Goal: Task Accomplishment & Management: Complete application form

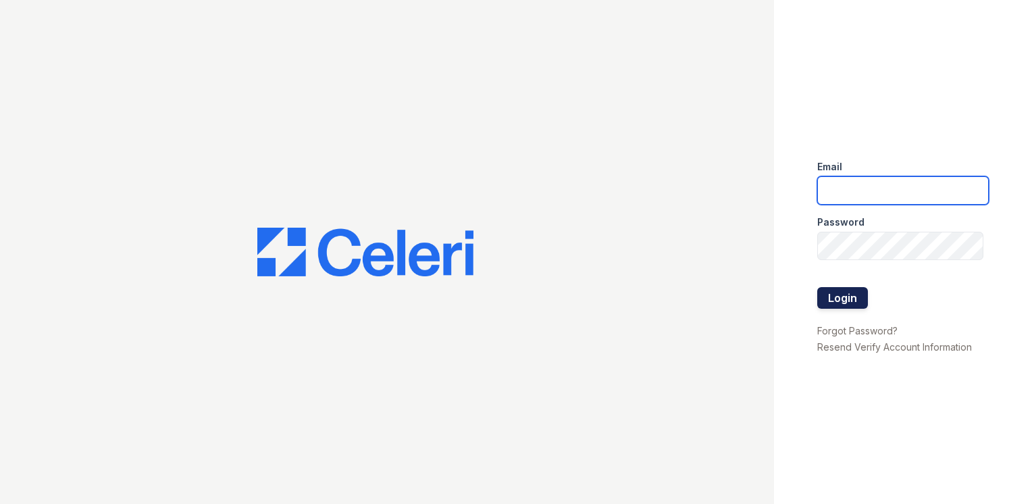
type input "[EMAIL_ADDRESS][DOMAIN_NAME]"
click at [847, 296] on button "Login" at bounding box center [842, 298] width 51 height 22
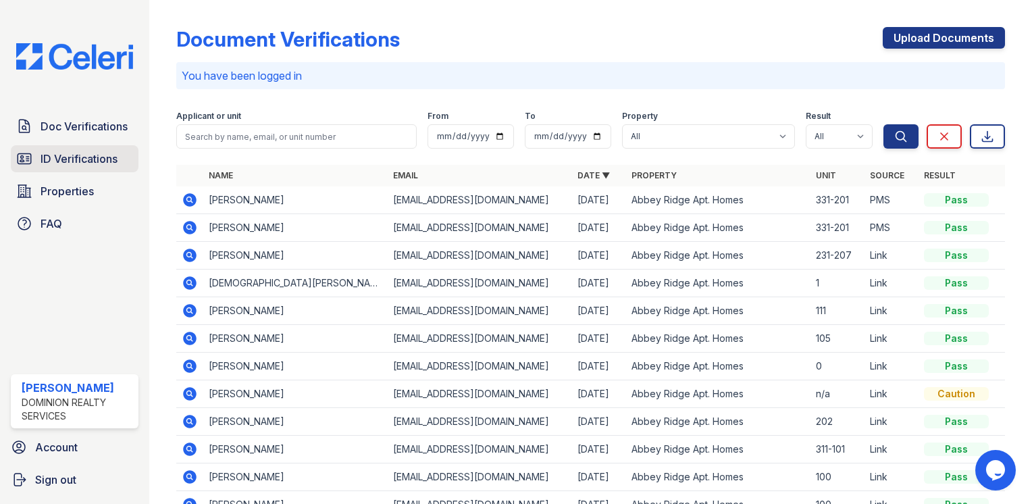
click at [76, 153] on span "ID Verifications" at bounding box center [79, 159] width 77 height 16
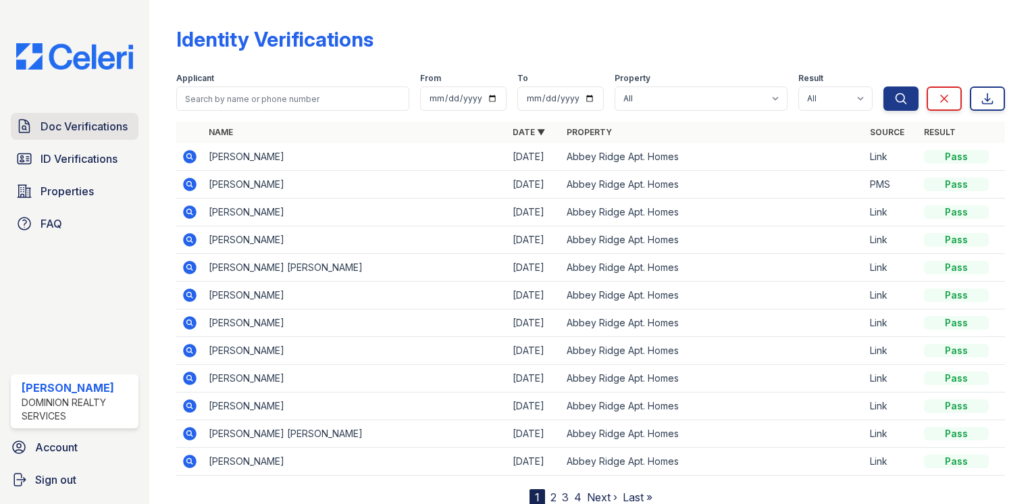
click at [95, 122] on span "Doc Verifications" at bounding box center [84, 126] width 87 height 16
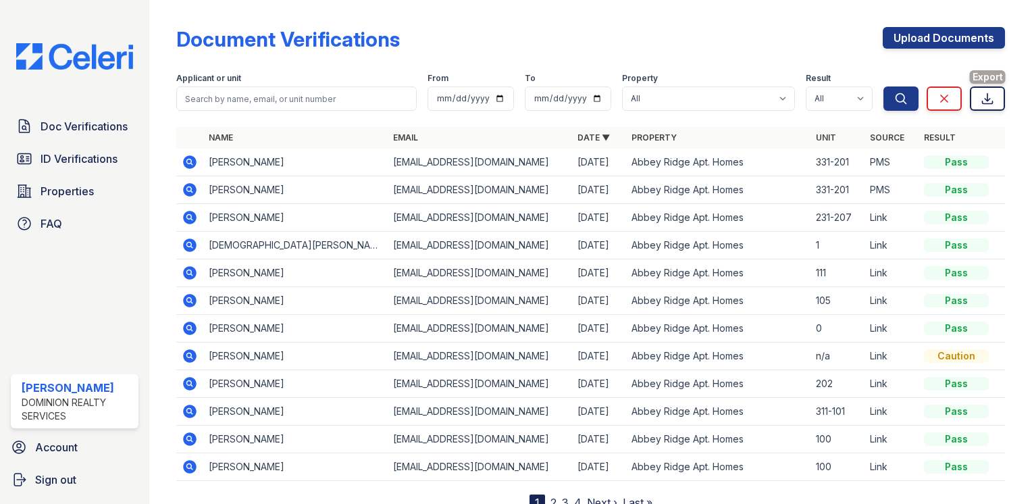
click at [982, 99] on icon at bounding box center [987, 99] width 10 height 10
click at [1005, 61] on div at bounding box center [1007, 257] width 5 height 505
click at [937, 39] on link "Upload Documents" at bounding box center [944, 38] width 122 height 22
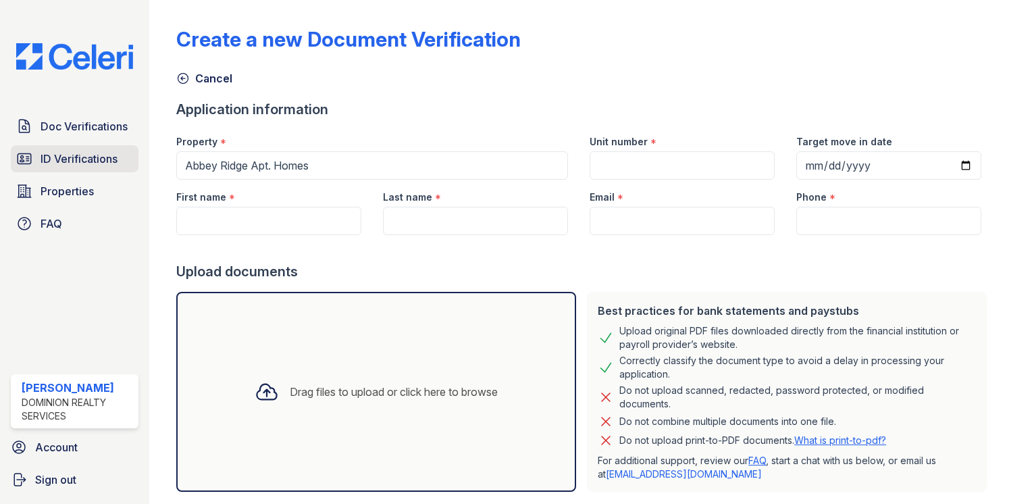
click at [105, 163] on span "ID Verifications" at bounding box center [79, 159] width 77 height 16
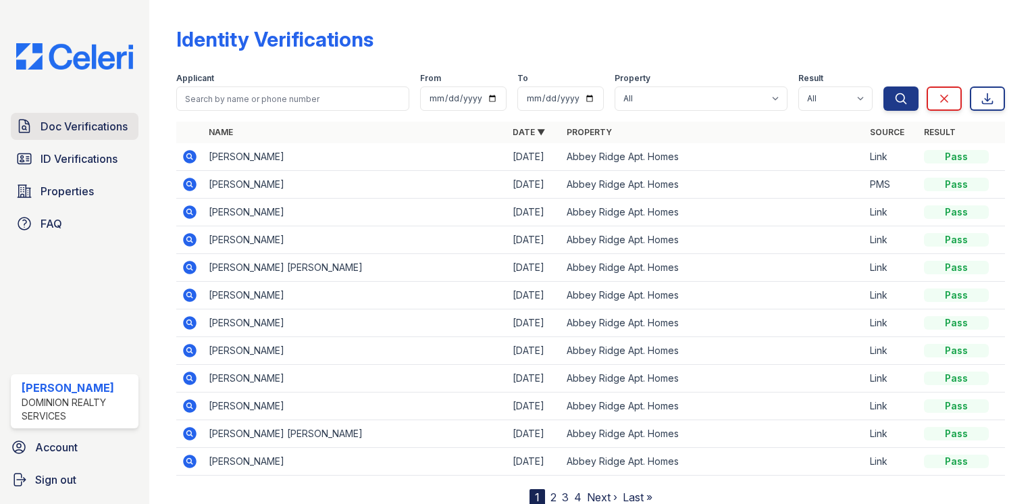
click at [99, 126] on span "Doc Verifications" at bounding box center [84, 126] width 87 height 16
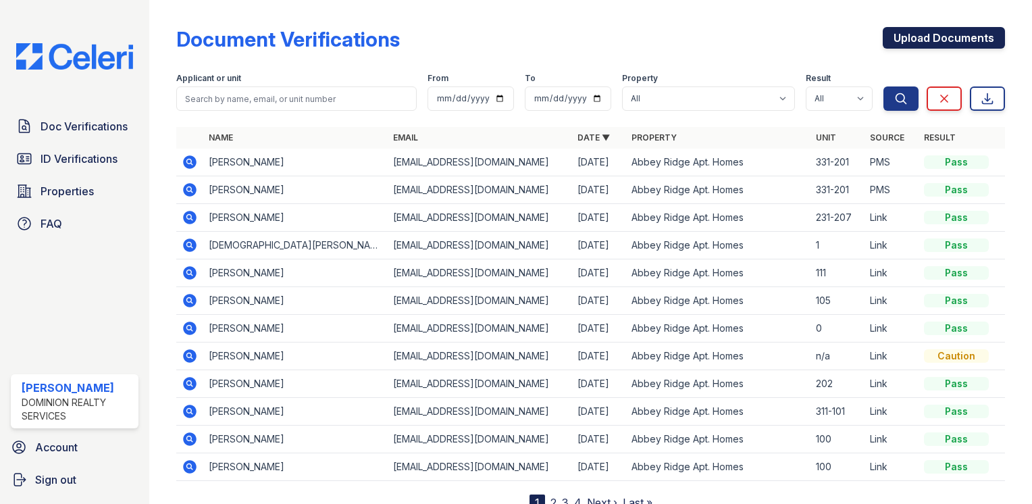
click at [938, 33] on link "Upload Documents" at bounding box center [944, 38] width 122 height 22
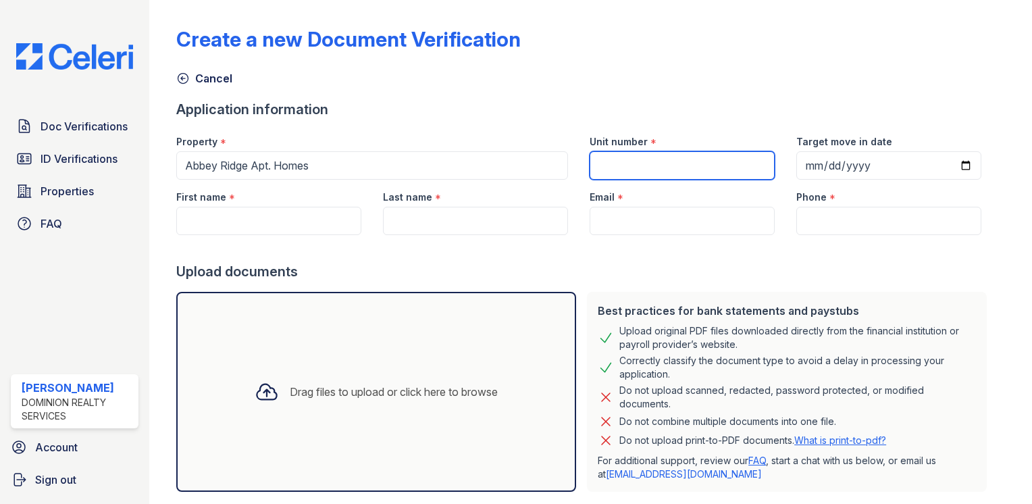
click at [631, 172] on input "Unit number" at bounding box center [681, 165] width 185 height 28
type input "331-104"
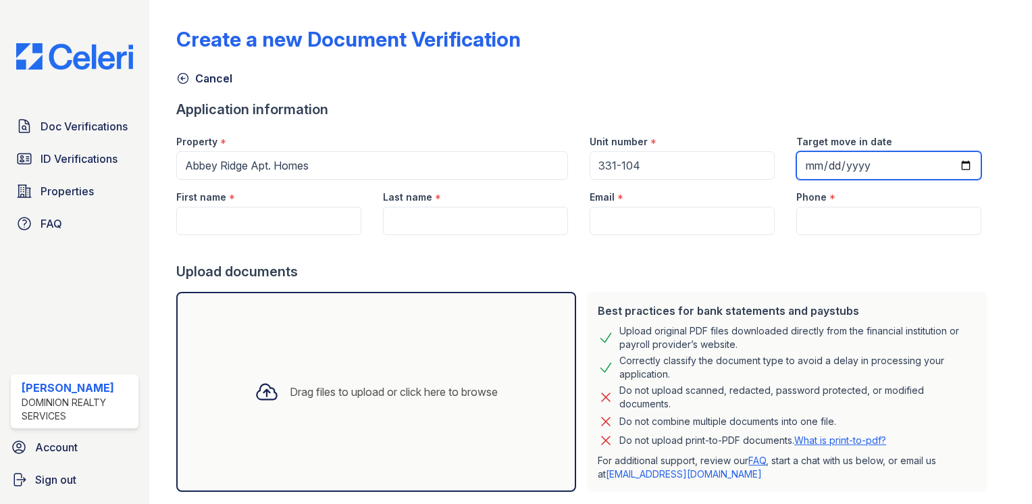
click at [805, 172] on input "Target move in date" at bounding box center [888, 165] width 185 height 28
click at [948, 169] on input "Target move in date" at bounding box center [888, 165] width 185 height 28
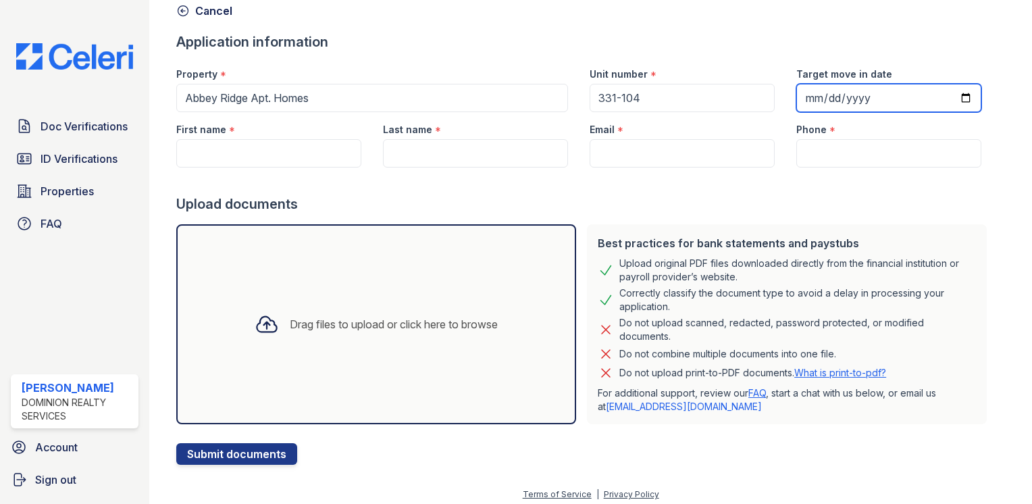
scroll to position [73, 0]
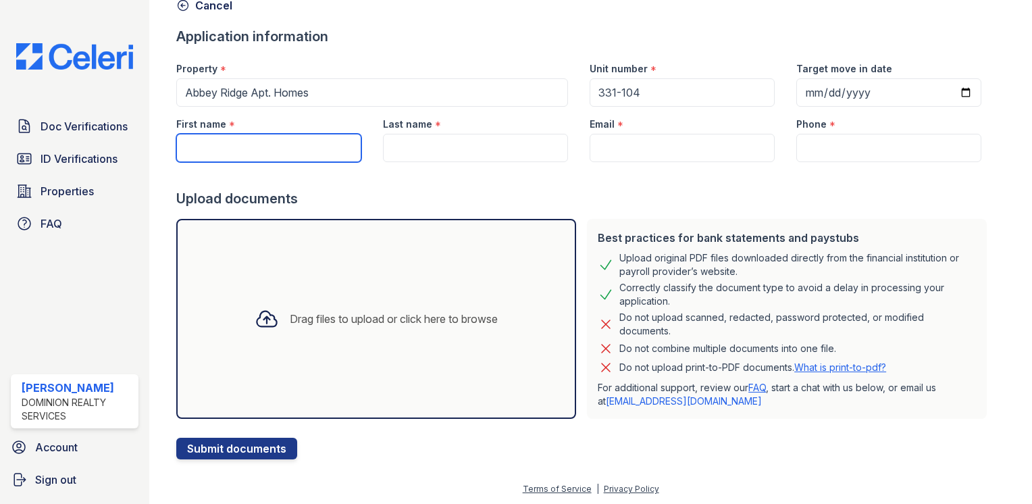
click at [283, 145] on input "First name" at bounding box center [268, 148] width 185 height 28
type input "marcia"
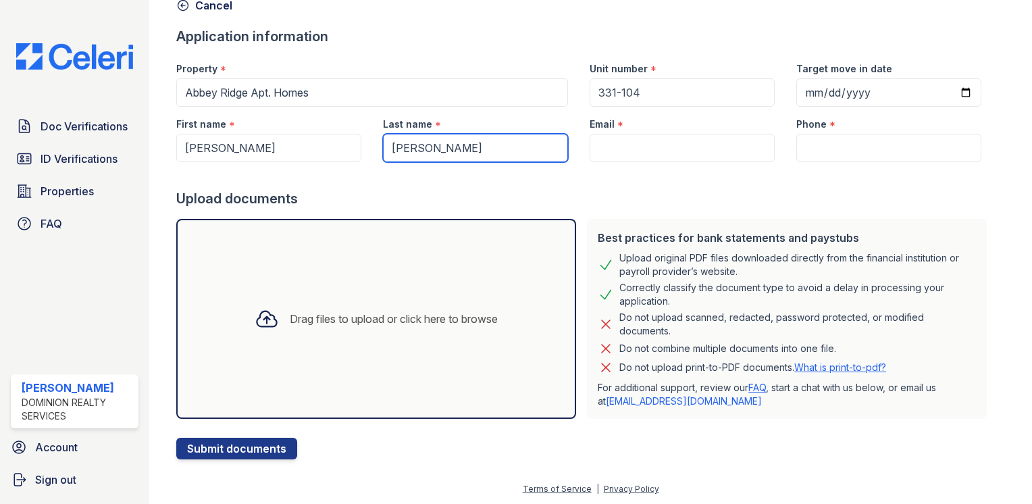
type input "[PERSON_NAME]"
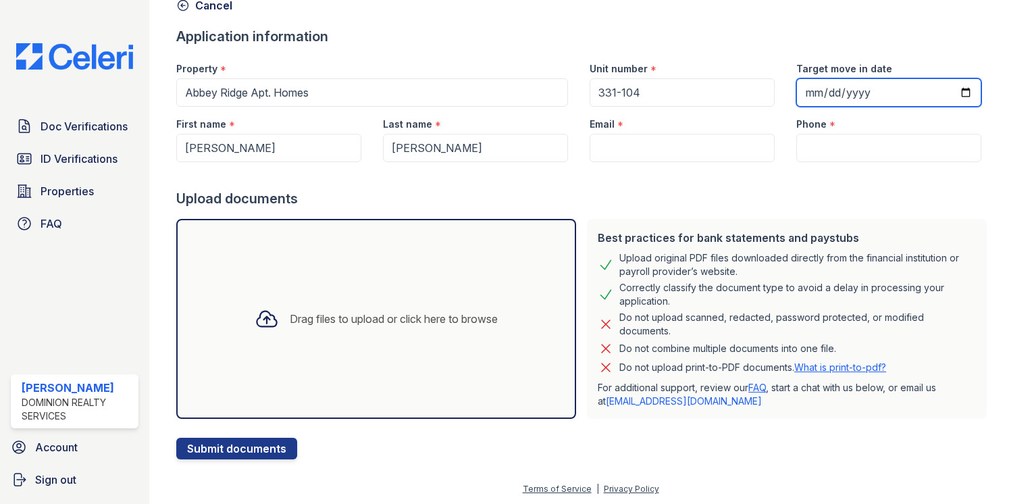
click at [945, 93] on input "Target move in date" at bounding box center [888, 92] width 185 height 28
type input "2025-09-10"
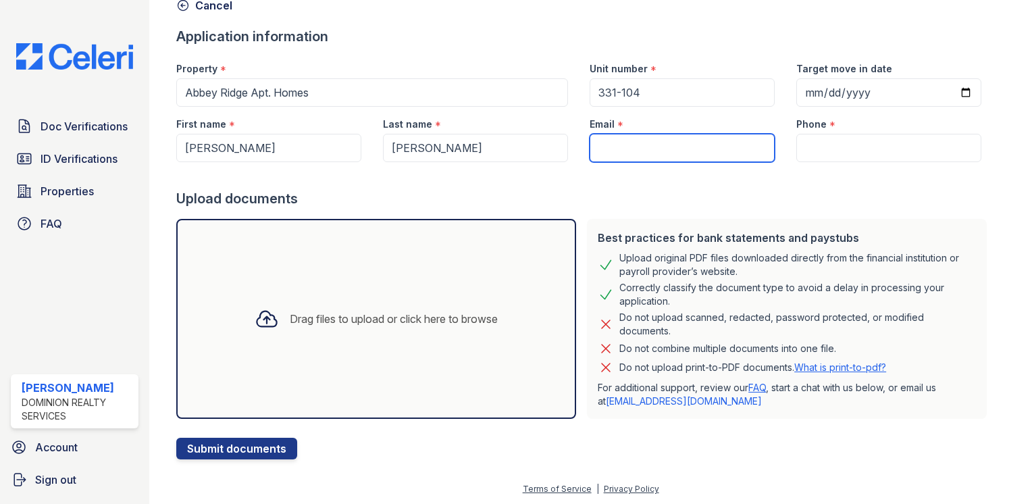
click at [621, 150] on input "Email" at bounding box center [681, 148] width 185 height 28
type input "clabrum@dominionra.com"
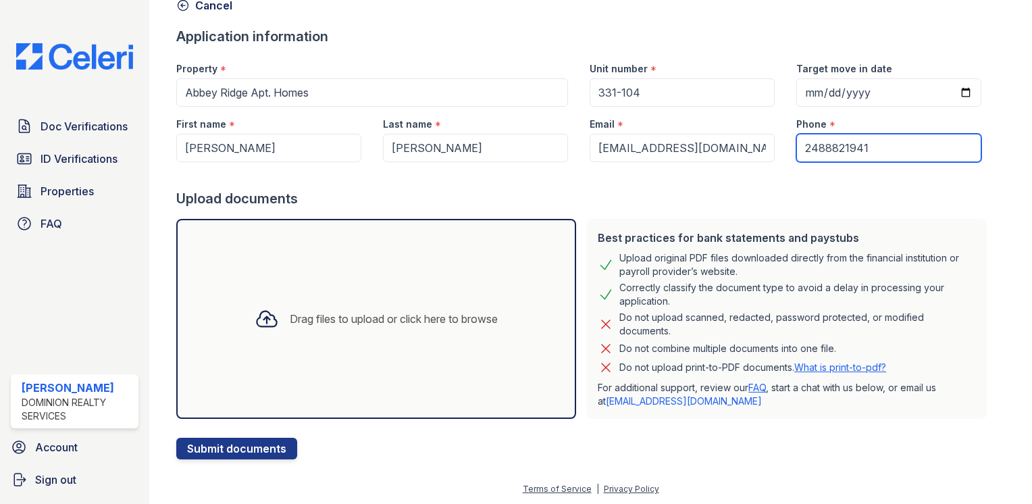
type input "2488821941"
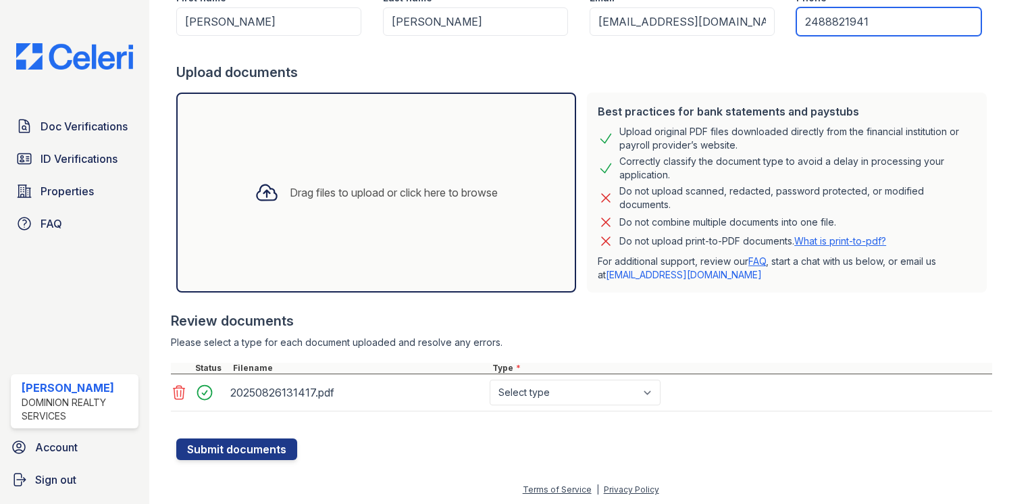
scroll to position [200, 0]
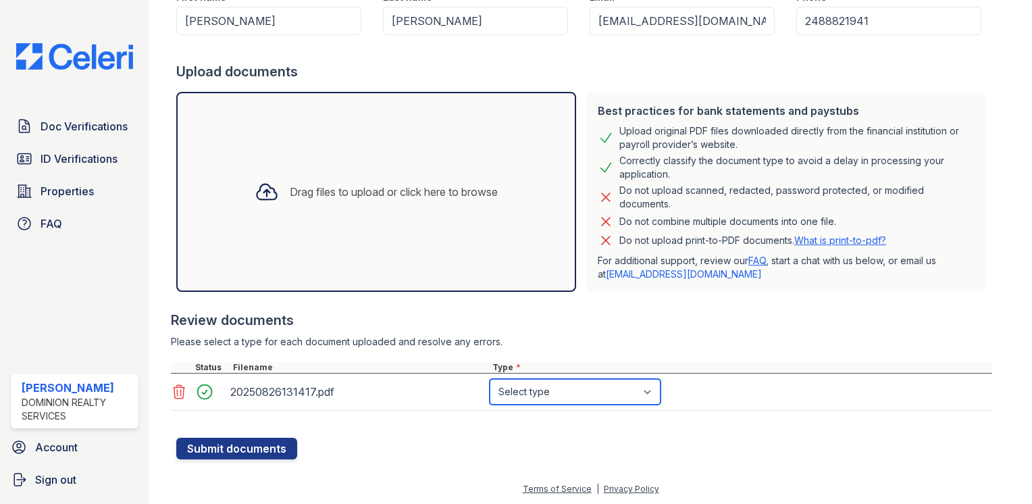
click at [521, 392] on select "Select type Paystub Bank Statement Offer Letter Tax Documents Benefit Award Let…" at bounding box center [575, 392] width 171 height 26
select select "bank_statement"
click at [490, 379] on select "Select type Paystub Bank Statement Offer Letter Tax Documents Benefit Award Let…" at bounding box center [575, 392] width 171 height 26
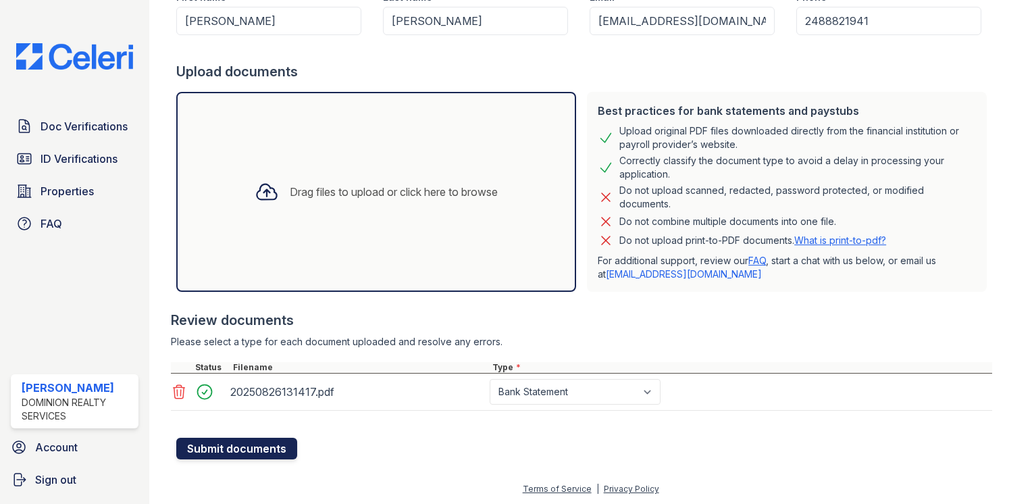
click at [228, 450] on button "Submit documents" at bounding box center [236, 449] width 121 height 22
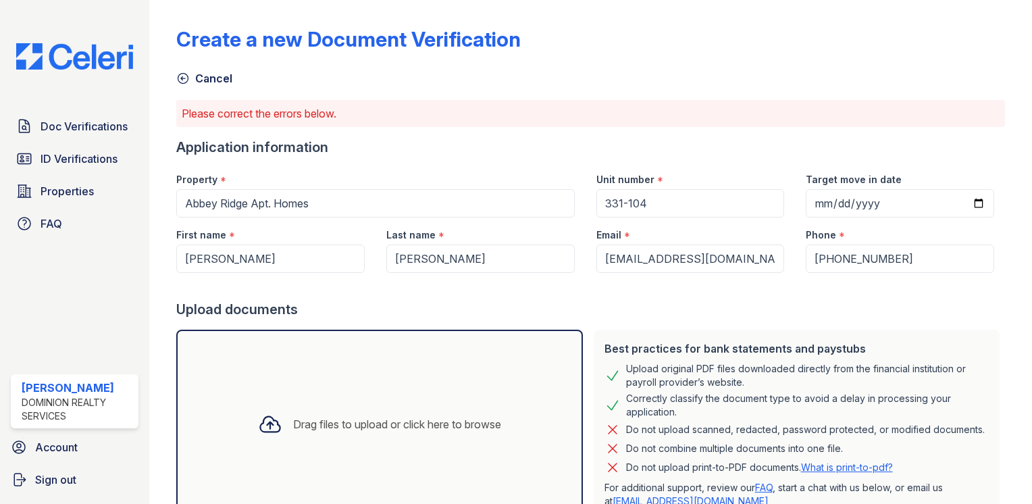
scroll to position [203, 0]
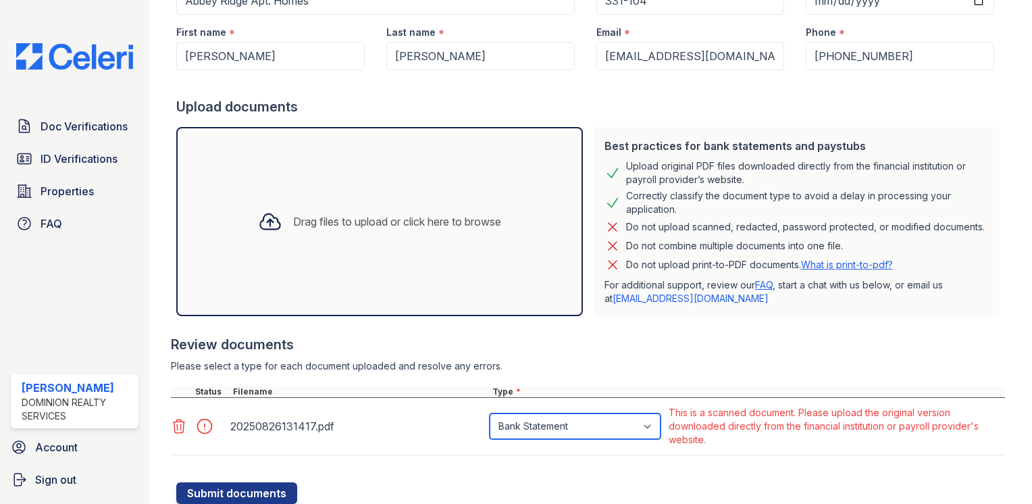
click at [637, 427] on select "Paystub Bank Statement Offer Letter Tax Documents Benefit Award Letter Investme…" at bounding box center [575, 426] width 171 height 26
select select "other"
click at [490, 413] on select "Paystub Bank Statement Offer Letter Tax Documents Benefit Award Letter Investme…" at bounding box center [575, 426] width 171 height 26
click at [267, 492] on button "Submit documents" at bounding box center [236, 493] width 121 height 22
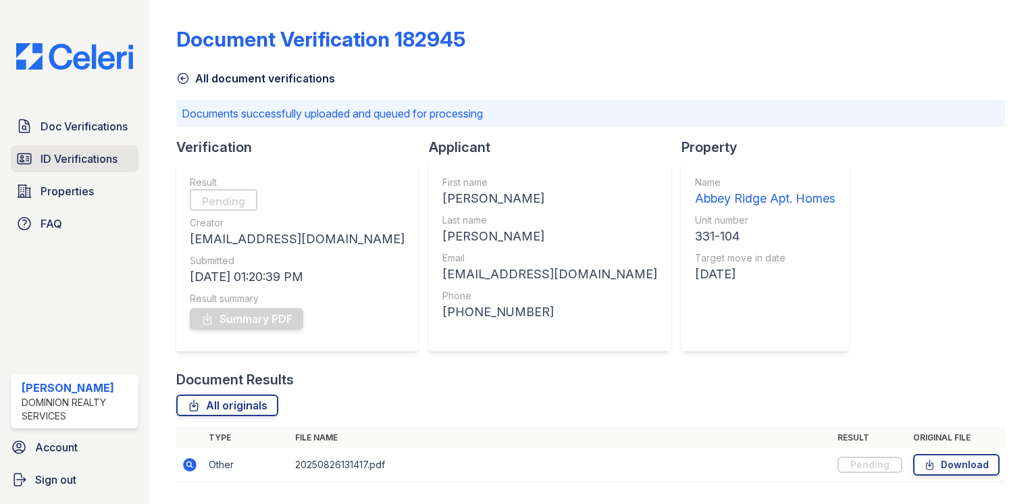
click at [101, 167] on link "ID Verifications" at bounding box center [75, 158] width 128 height 27
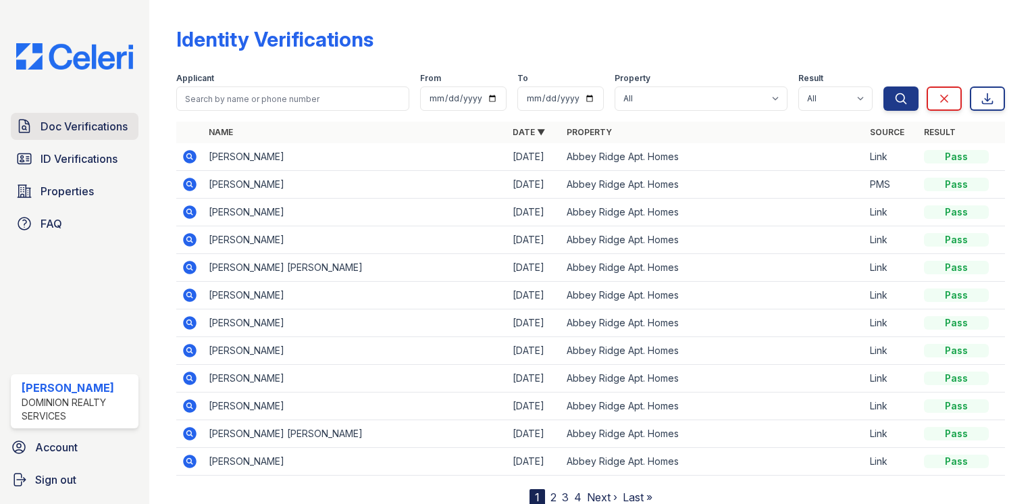
click at [93, 128] on span "Doc Verifications" at bounding box center [84, 126] width 87 height 16
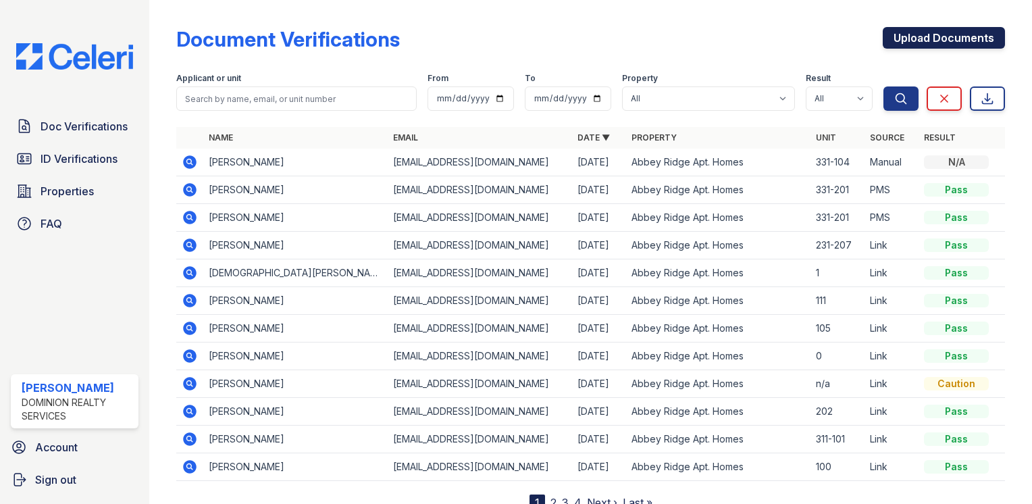
click at [924, 38] on link "Upload Documents" at bounding box center [944, 38] width 122 height 22
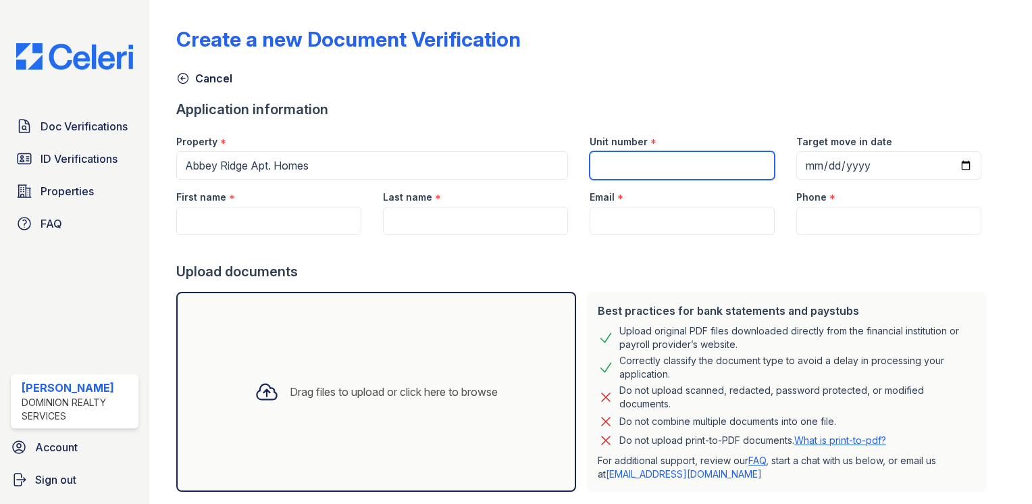
click at [673, 155] on input "Unit number" at bounding box center [681, 165] width 185 height 28
click at [609, 167] on input "331104" at bounding box center [681, 165] width 185 height 28
click at [608, 166] on input "331104" at bounding box center [681, 165] width 185 height 28
type input "331-104"
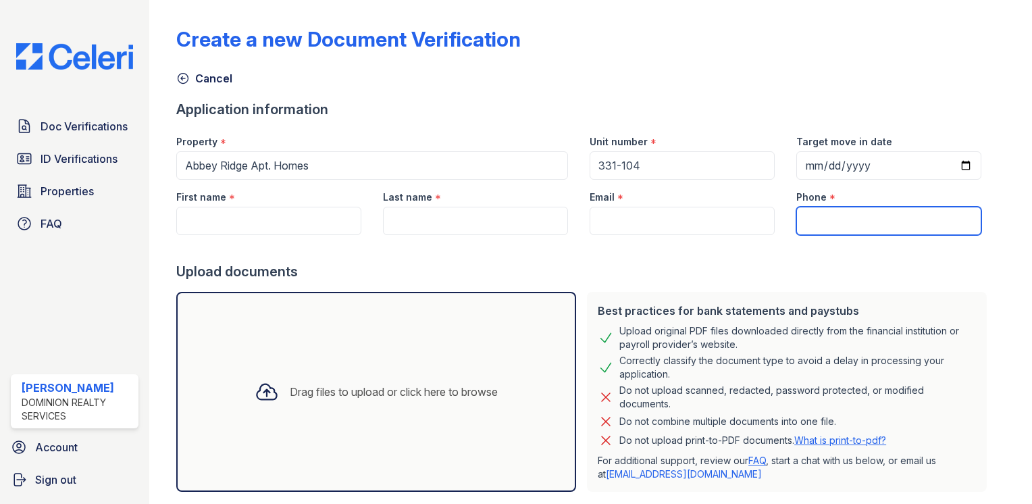
click at [827, 223] on input "Phone" at bounding box center [888, 221] width 185 height 28
type input "2488821941"
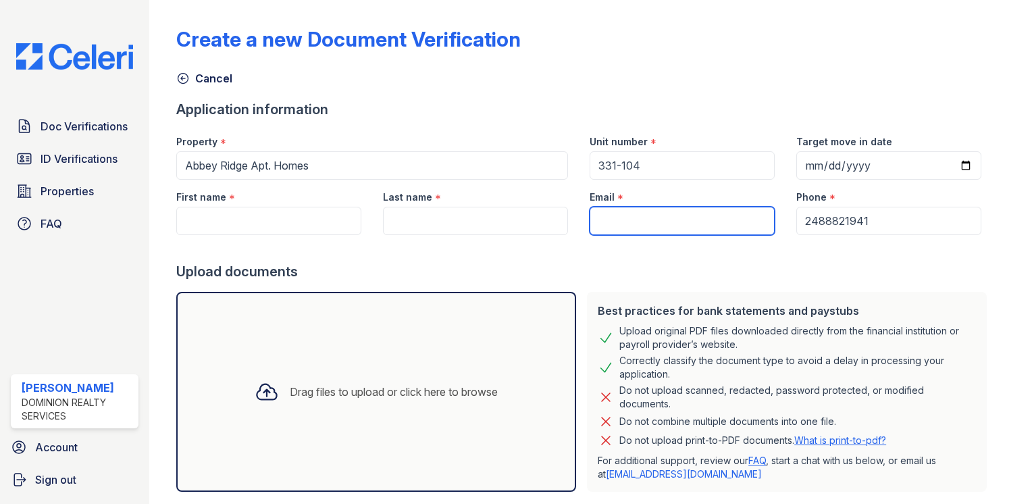
click at [656, 217] on input "Email" at bounding box center [681, 221] width 185 height 28
type input "[EMAIL_ADDRESS][DOMAIN_NAME]"
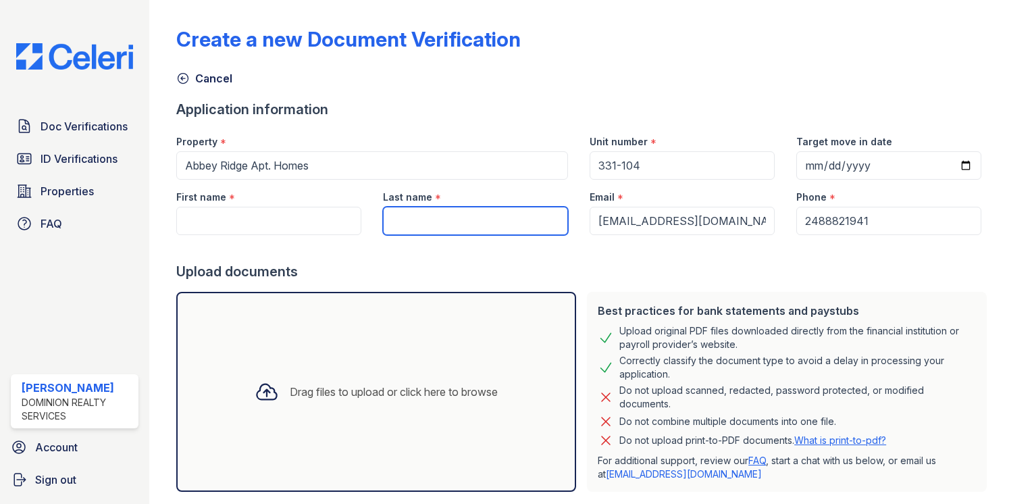
click at [432, 217] on input "Last name" at bounding box center [475, 221] width 185 height 28
drag, startPoint x: 432, startPoint y: 217, endPoint x: 335, endPoint y: 220, distance: 97.3
click at [335, 220] on div "First name * Last name * jAMES Email * clabrum@DOMINIONRA.COM Phone * 2488821941" at bounding box center [578, 207] width 826 height 55
type input "[PERSON_NAME]"
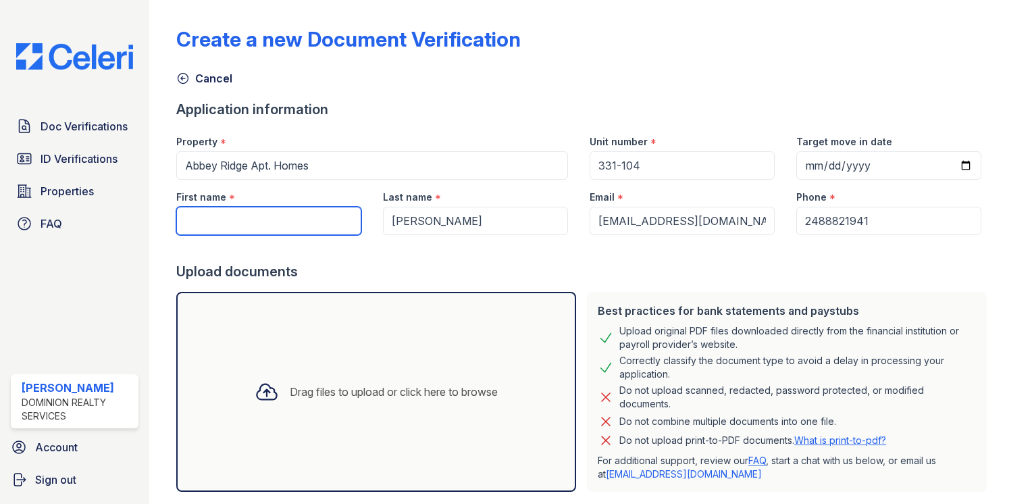
click at [292, 217] on input "First name" at bounding box center [268, 221] width 185 height 28
type input "[PERSON_NAME]"
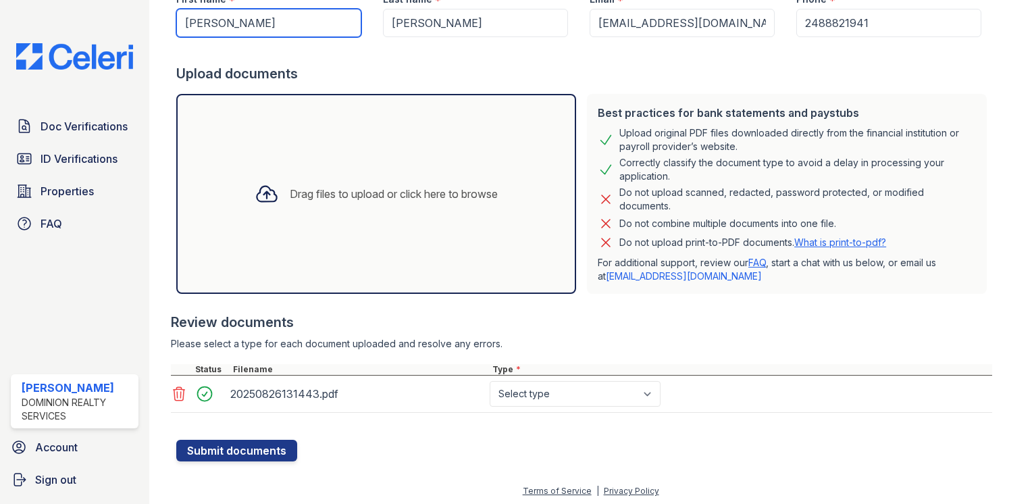
scroll to position [200, 0]
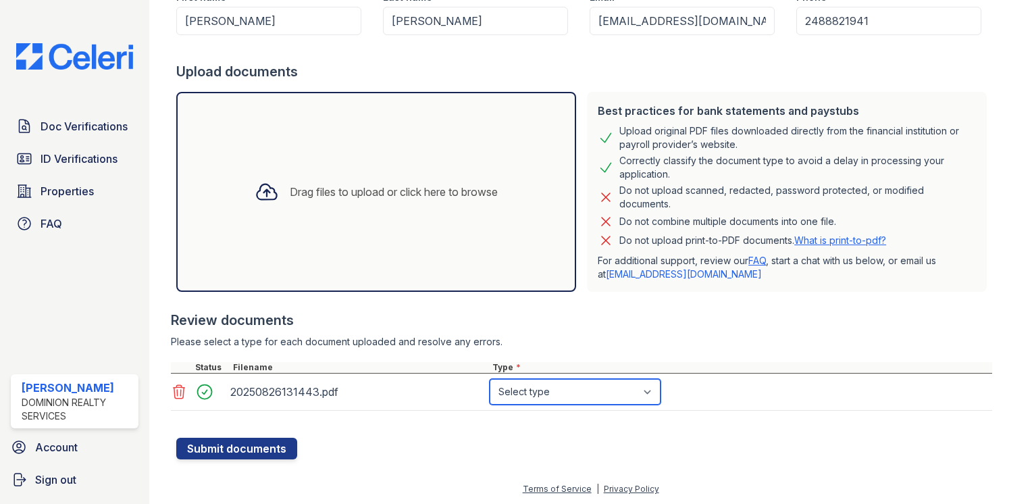
click at [649, 394] on select "Select type Paystub Bank Statement Offer Letter Tax Documents Benefit Award Let…" at bounding box center [575, 392] width 171 height 26
select select "other"
click at [490, 379] on select "Select type Paystub Bank Statement Offer Letter Tax Documents Benefit Award Let…" at bounding box center [575, 392] width 171 height 26
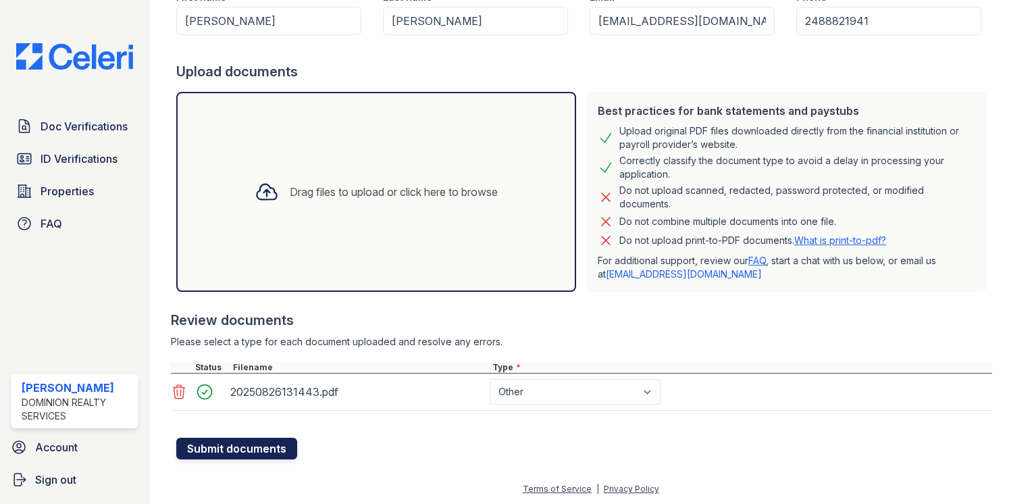
click at [229, 442] on button "Submit documents" at bounding box center [236, 449] width 121 height 22
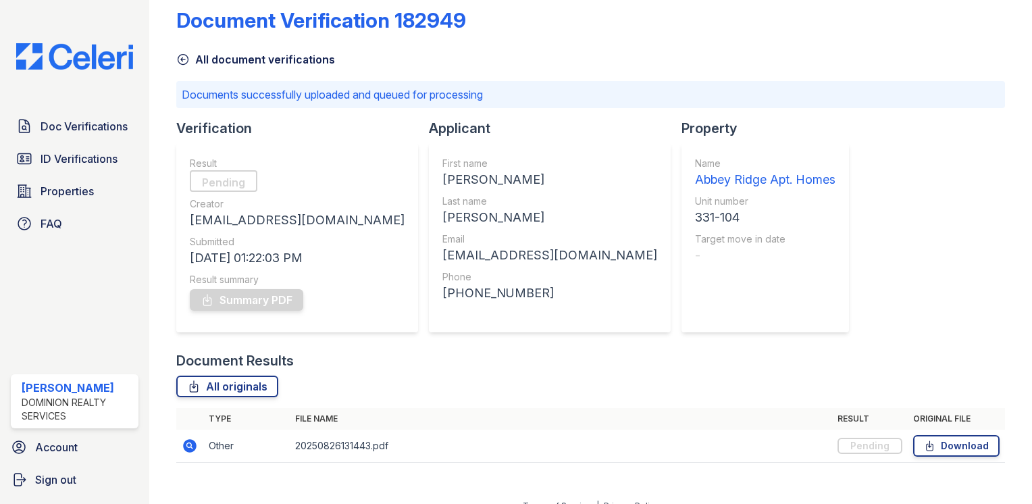
scroll to position [36, 0]
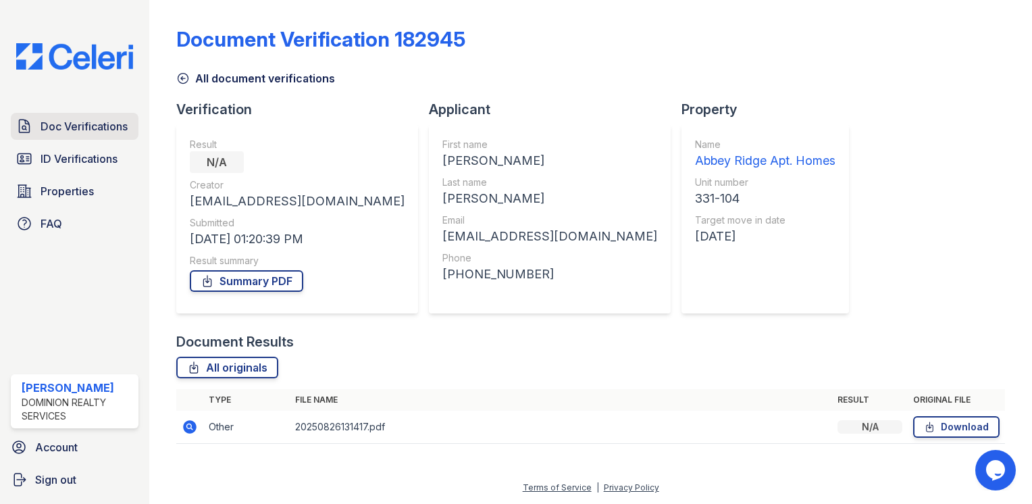
click at [88, 132] on span "Doc Verifications" at bounding box center [84, 126] width 87 height 16
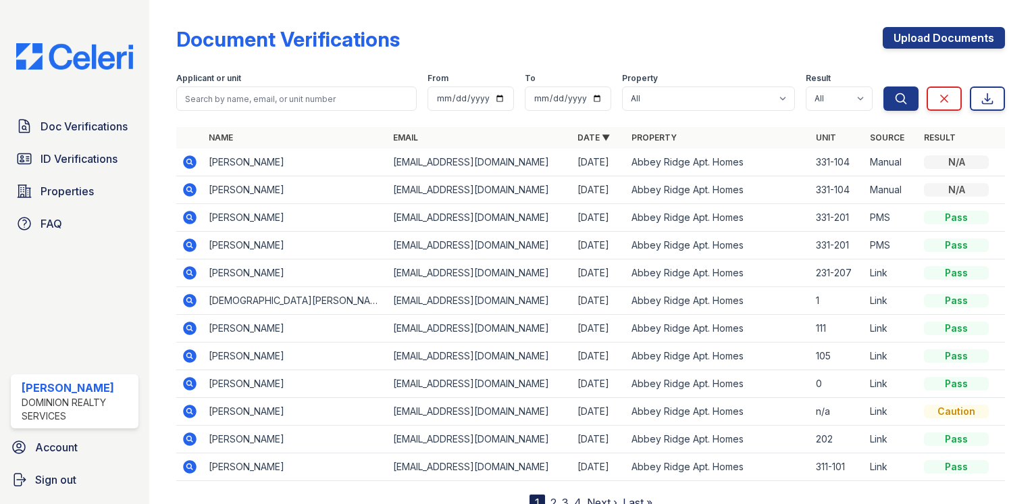
click at [190, 161] on icon at bounding box center [190, 162] width 16 height 16
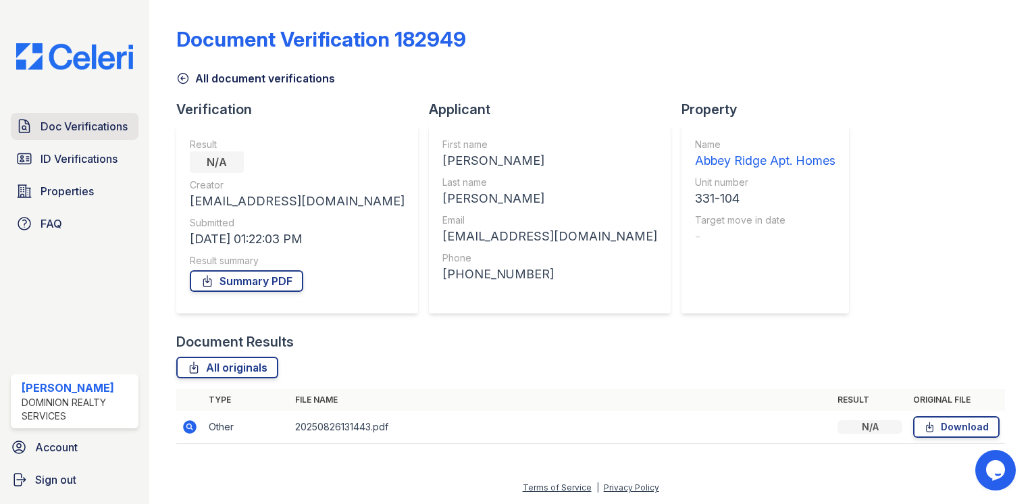
click at [101, 123] on span "Doc Verifications" at bounding box center [84, 126] width 87 height 16
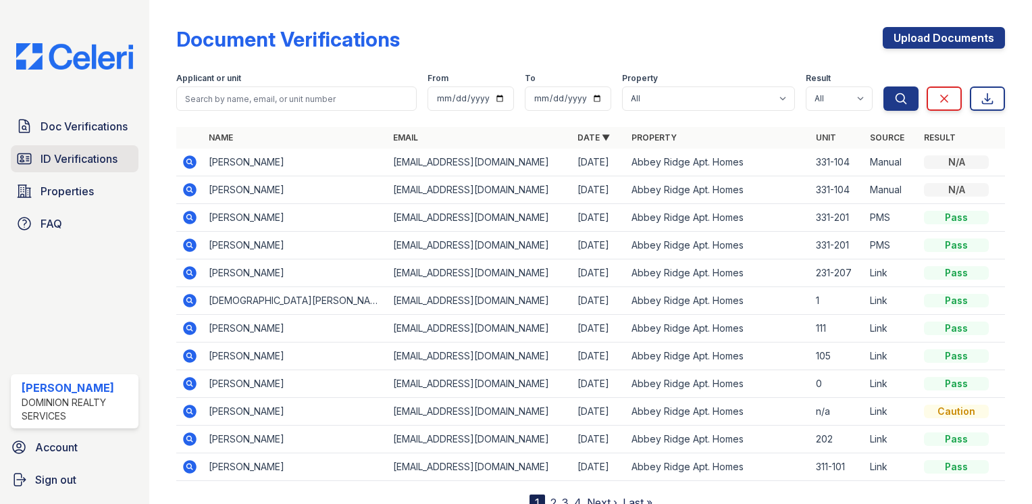
click at [81, 157] on span "ID Verifications" at bounding box center [79, 159] width 77 height 16
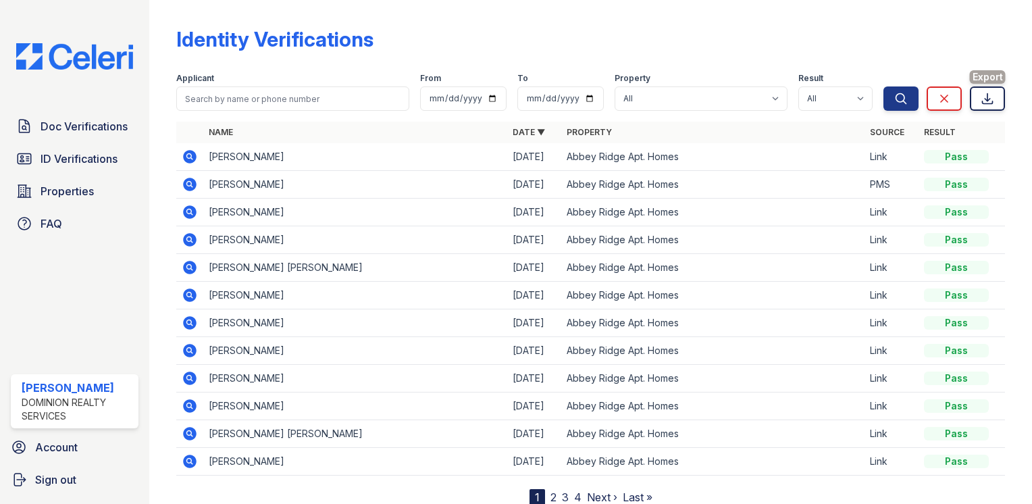
click at [982, 103] on icon at bounding box center [987, 99] width 10 height 10
click at [968, 27] on div "Identity Verifications" at bounding box center [590, 44] width 829 height 35
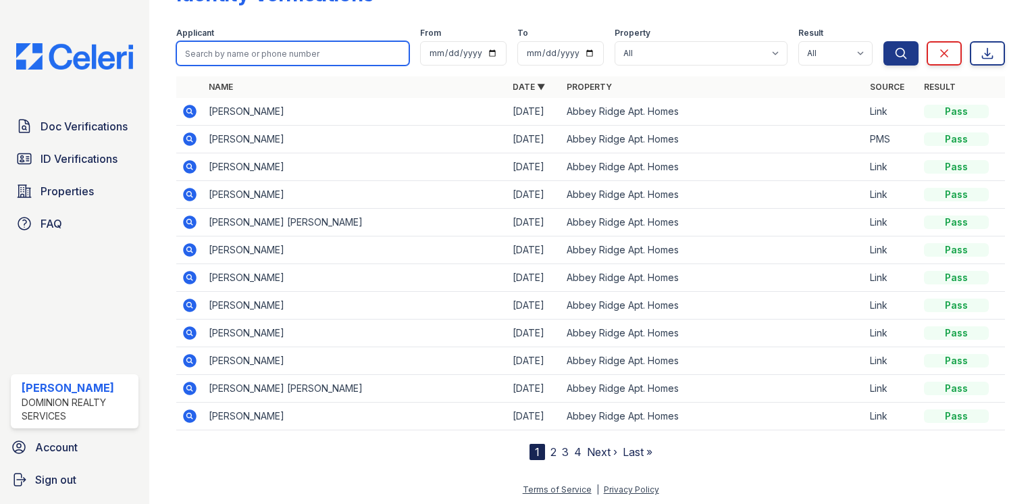
click at [299, 55] on input "search" at bounding box center [292, 53] width 233 height 24
type input "james"
click at [883, 41] on button "Search" at bounding box center [900, 53] width 35 height 24
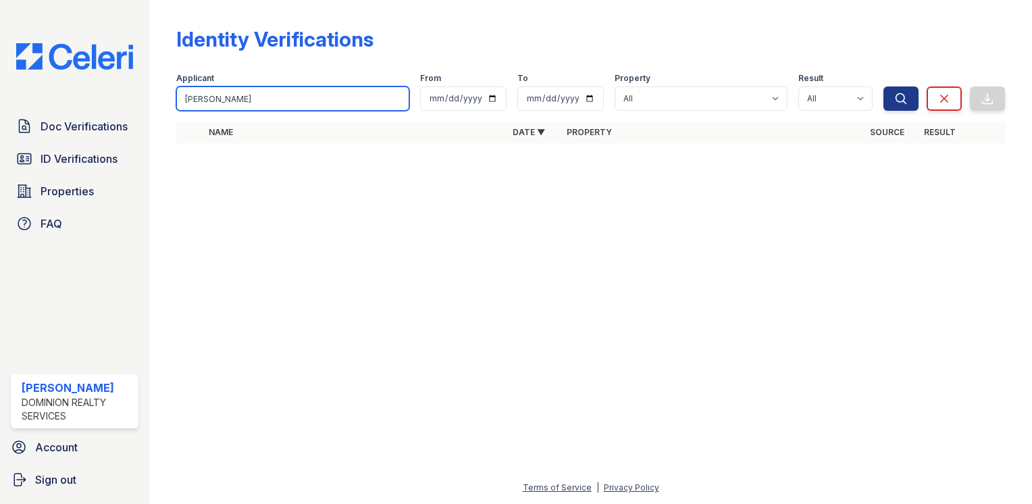
drag, startPoint x: 167, startPoint y: 82, endPoint x: 141, endPoint y: 74, distance: 27.4
click at [141, 74] on div "Doc Verifications ID Verifications Properties FAQ Audrey Roth Dominion Realty S…" at bounding box center [516, 252] width 1032 height 504
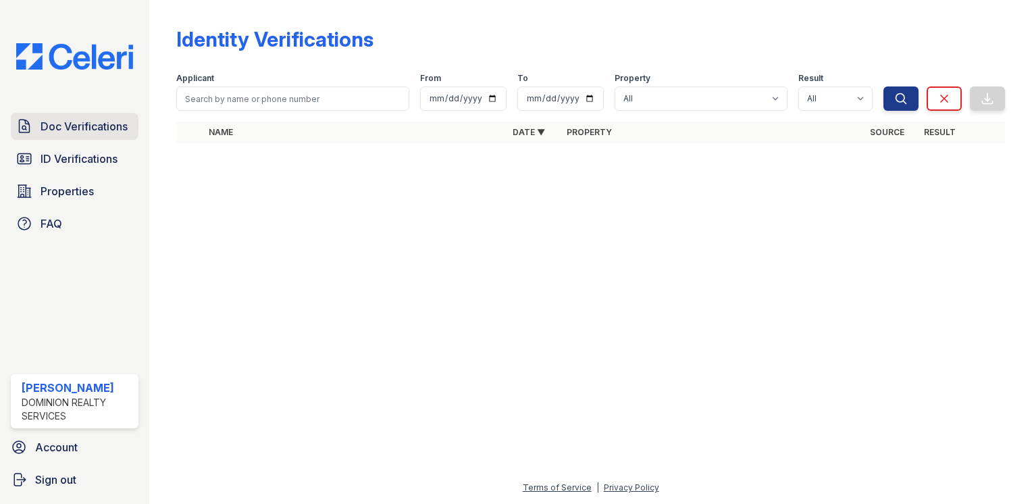
click at [82, 129] on span "Doc Verifications" at bounding box center [84, 126] width 87 height 16
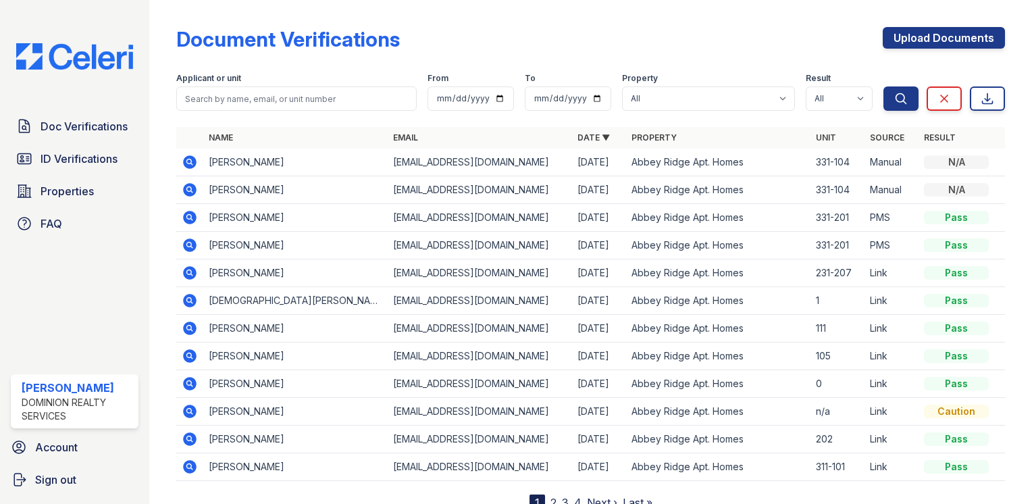
click at [184, 159] on icon at bounding box center [190, 162] width 14 height 14
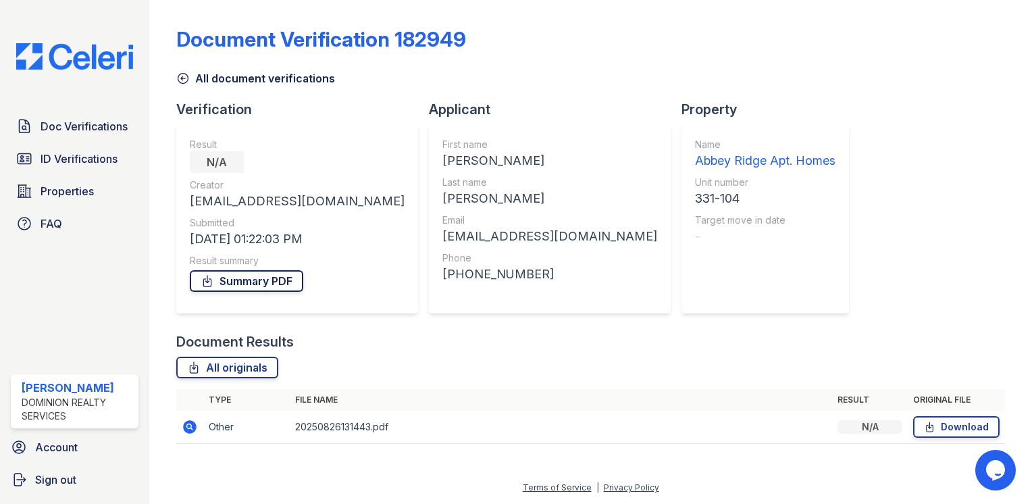
click at [277, 282] on link "Summary PDF" at bounding box center [246, 281] width 113 height 22
click at [767, 298] on div "Document Verification 182949 All document verifications Verification Result N/A…" at bounding box center [590, 231] width 829 height 452
